Goal: Navigation & Orientation: Understand site structure

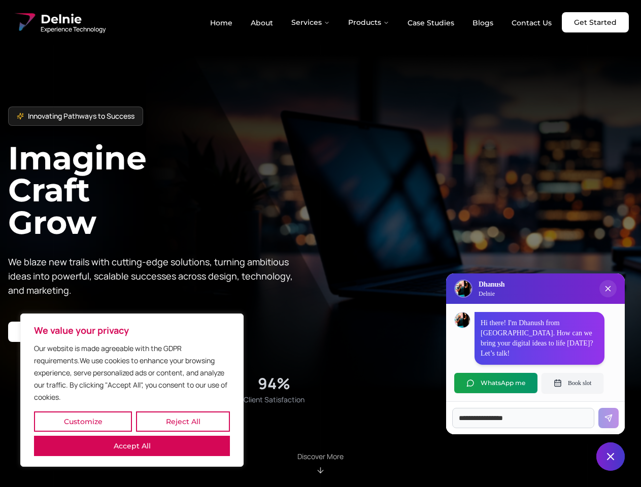
click at [83, 422] on button "Customize" at bounding box center [83, 422] width 98 height 20
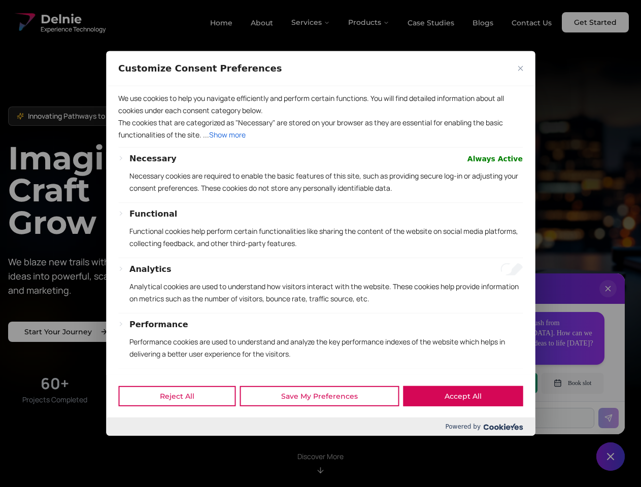
click at [183, 422] on div at bounding box center [320, 243] width 641 height 487
click at [132, 117] on p "We use cookies to help you navigate efficiently and perform certain functions. …" at bounding box center [320, 104] width 404 height 24
click at [320, 141] on p "The cookies that are categorized as "Necessary" are stored on your browser as t…" at bounding box center [320, 129] width 404 height 24
click at [311, 22] on div at bounding box center [320, 243] width 641 height 487
click at [369, 22] on div at bounding box center [320, 243] width 641 height 487
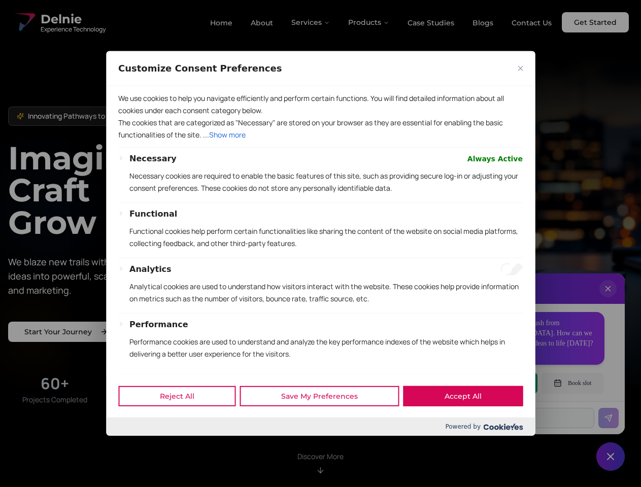
click at [608, 299] on div at bounding box center [320, 243] width 641 height 487
click at [496, 383] on div "Reject All Save My Preferences Accept All" at bounding box center [320, 395] width 429 height 43
click at [572, 383] on div at bounding box center [320, 243] width 641 height 487
click at [610, 457] on div at bounding box center [320, 243] width 641 height 487
